Goal: Task Accomplishment & Management: Manage account settings

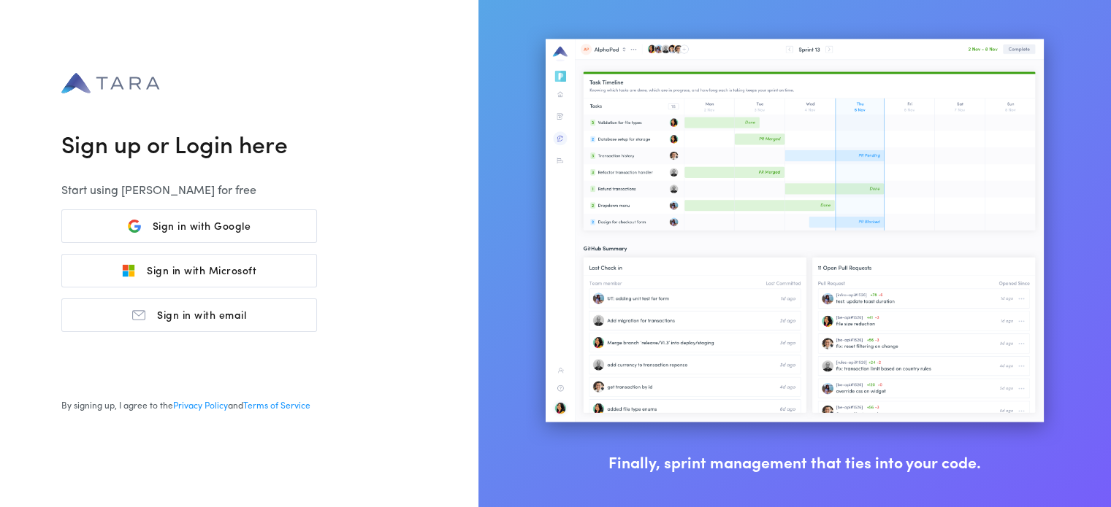
click at [261, 226] on button "Sign in with Google Google" at bounding box center [189, 227] width 256 height 34
click at [370, 229] on div "Sign up or Login here Start using Tara for free Sign in with Google Google Sign…" at bounding box center [555, 264] width 1111 height 529
click at [260, 217] on button "Sign in with Google Google" at bounding box center [189, 227] width 256 height 34
